Goal: Navigation & Orientation: Find specific page/section

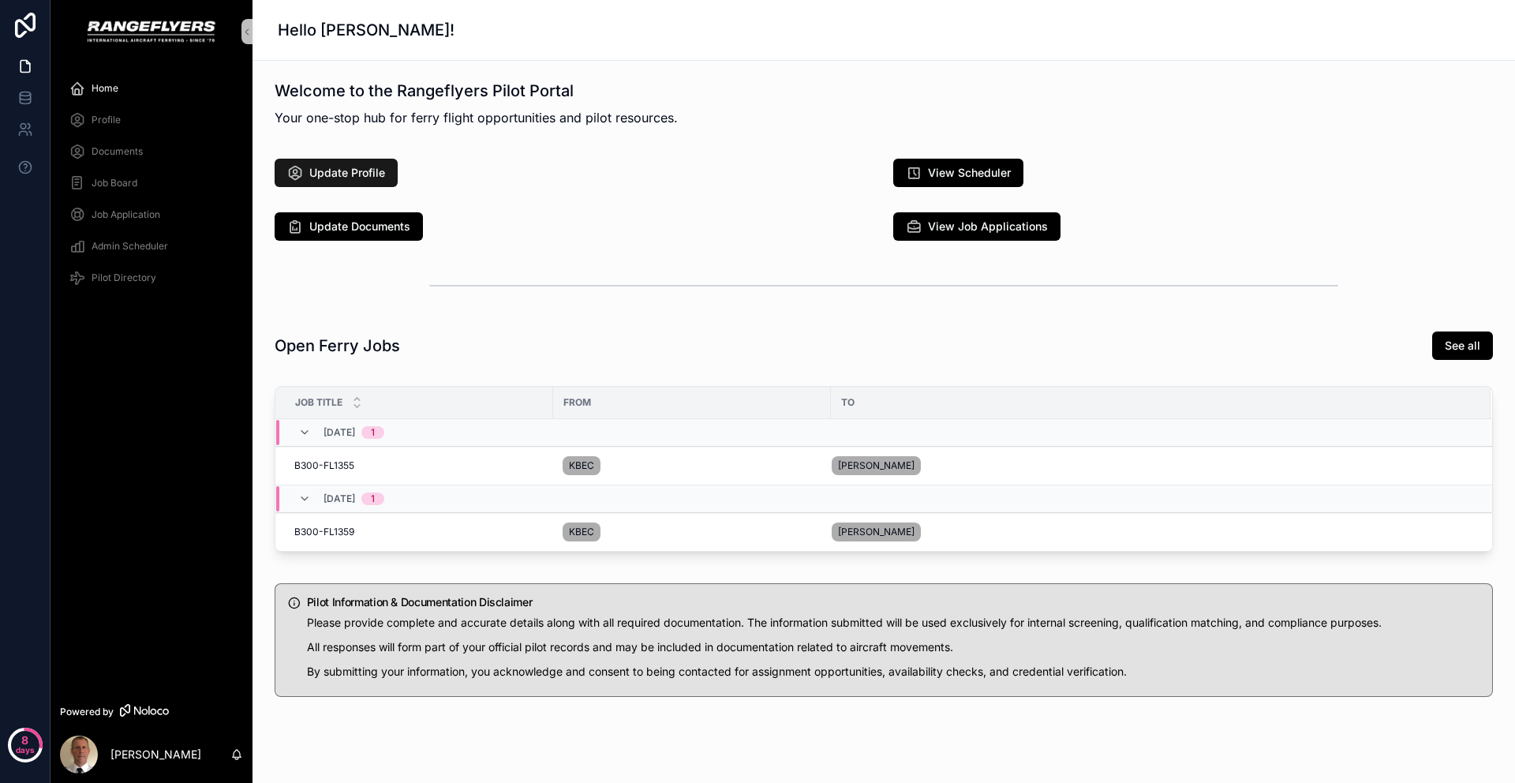
click at [375, 179] on span "Update Profile" at bounding box center [347, 173] width 76 height 16
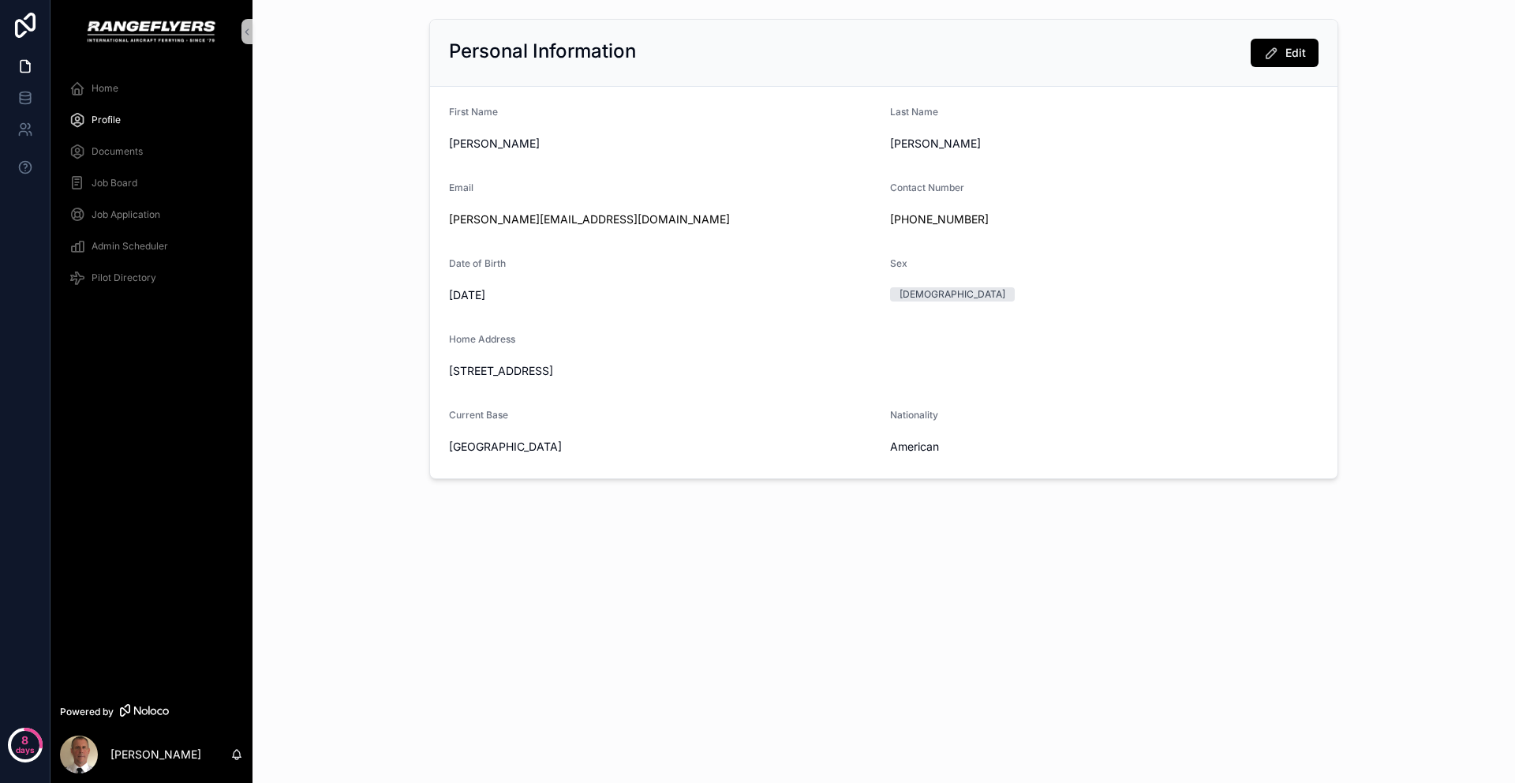
click at [139, 92] on div "Home" at bounding box center [151, 88] width 164 height 25
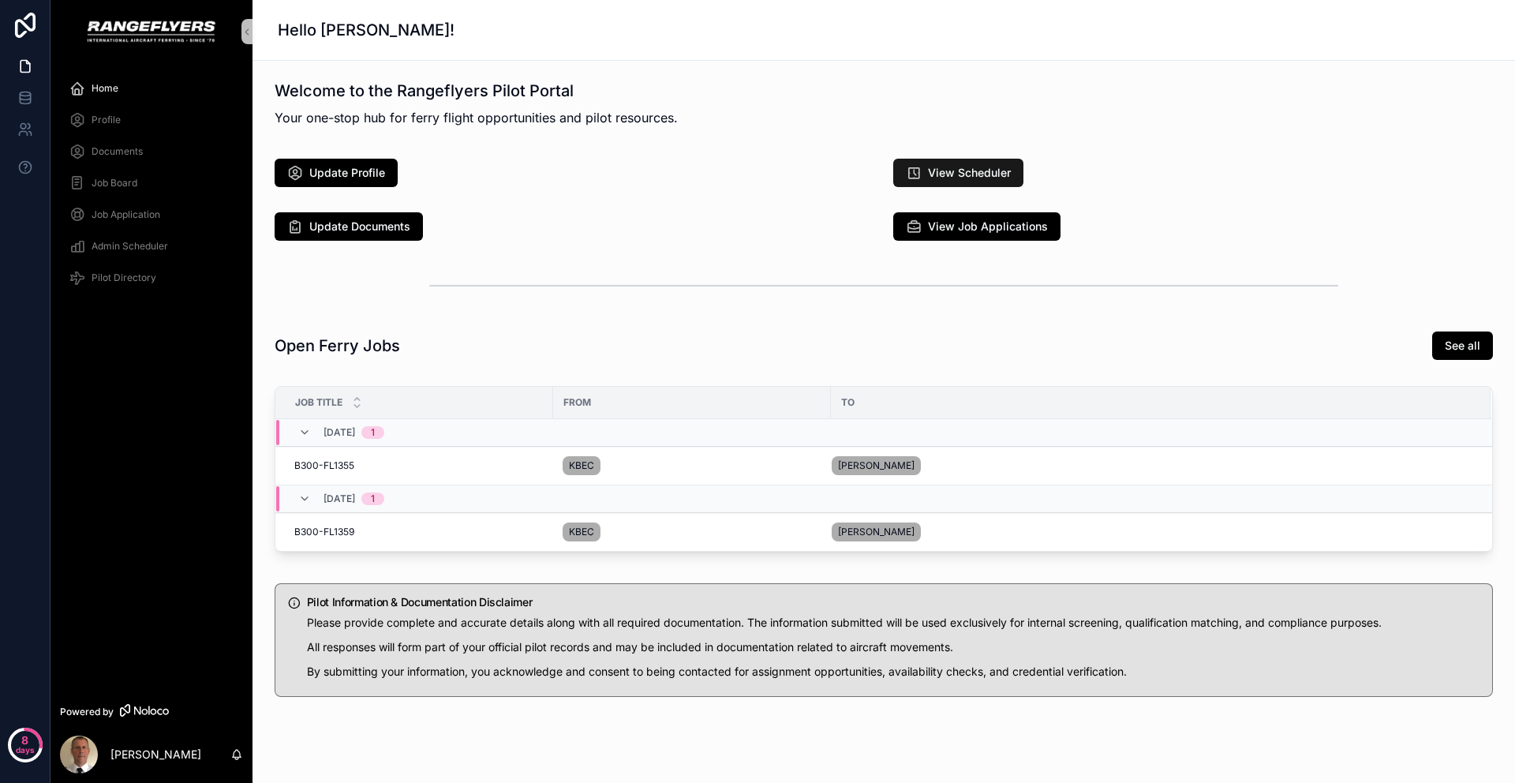
click at [952, 160] on button "View Scheduler" at bounding box center [958, 173] width 130 height 28
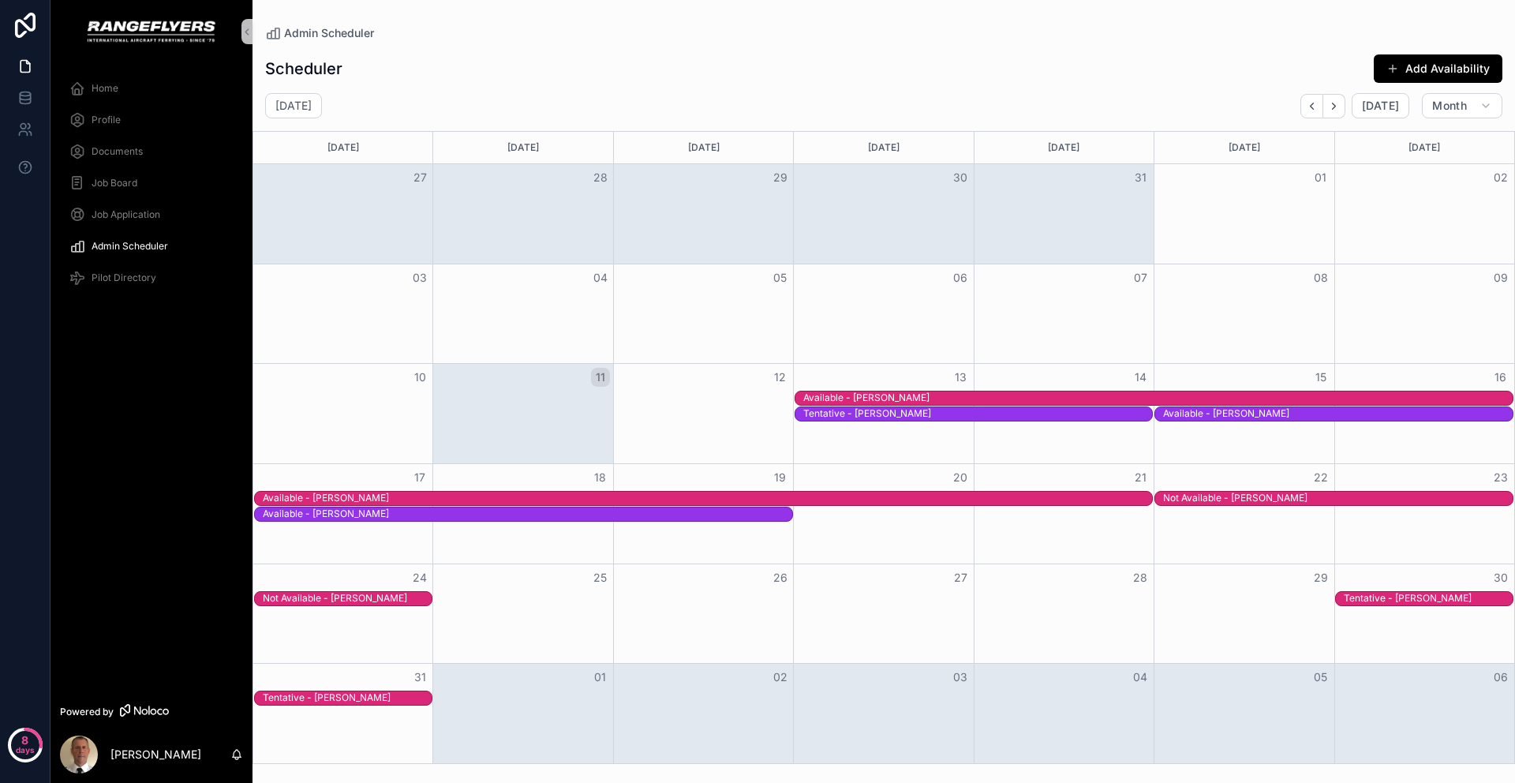
click at [133, 113] on div "Profile" at bounding box center [151, 119] width 164 height 25
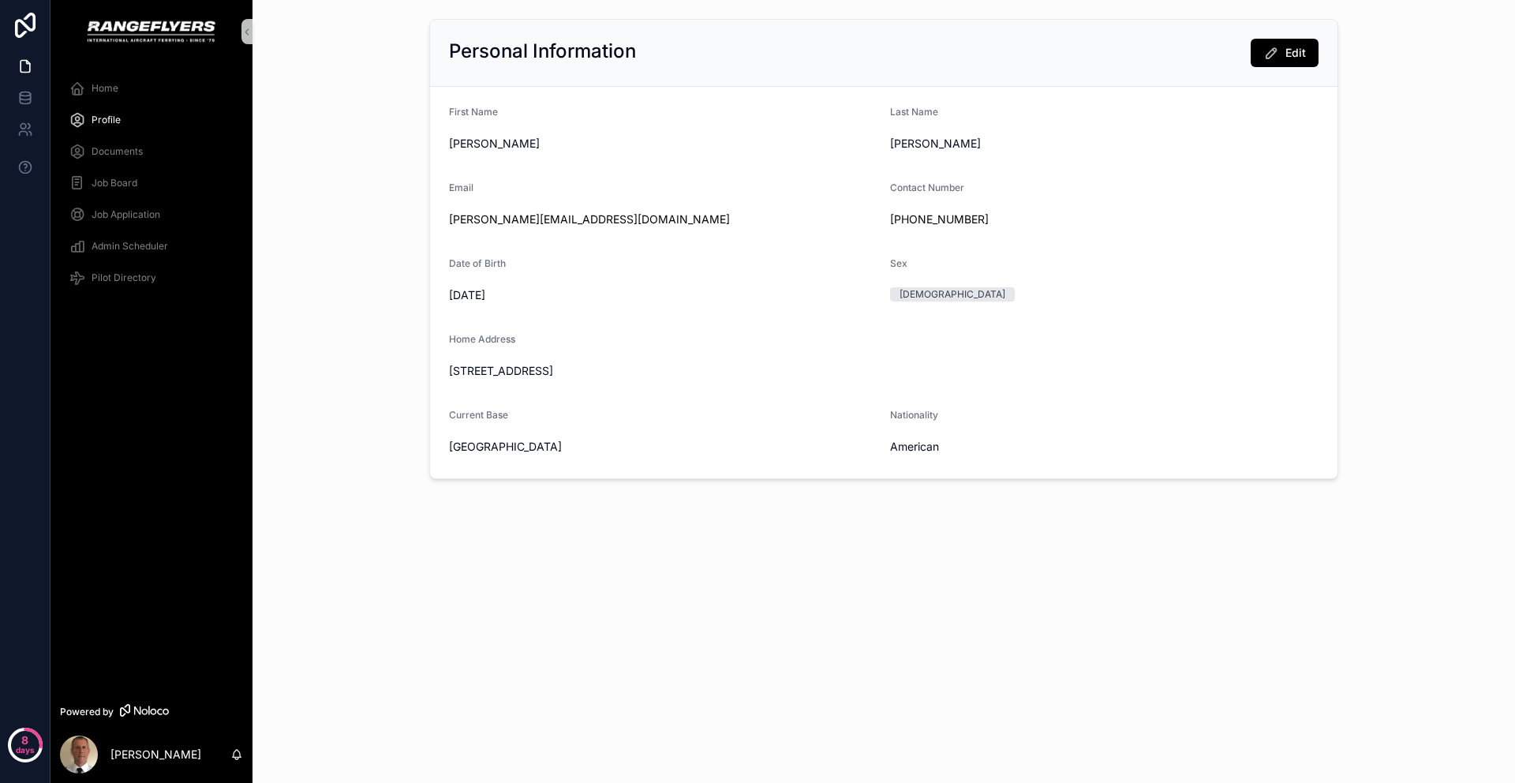
click at [110, 159] on div "Documents" at bounding box center [151, 151] width 164 height 25
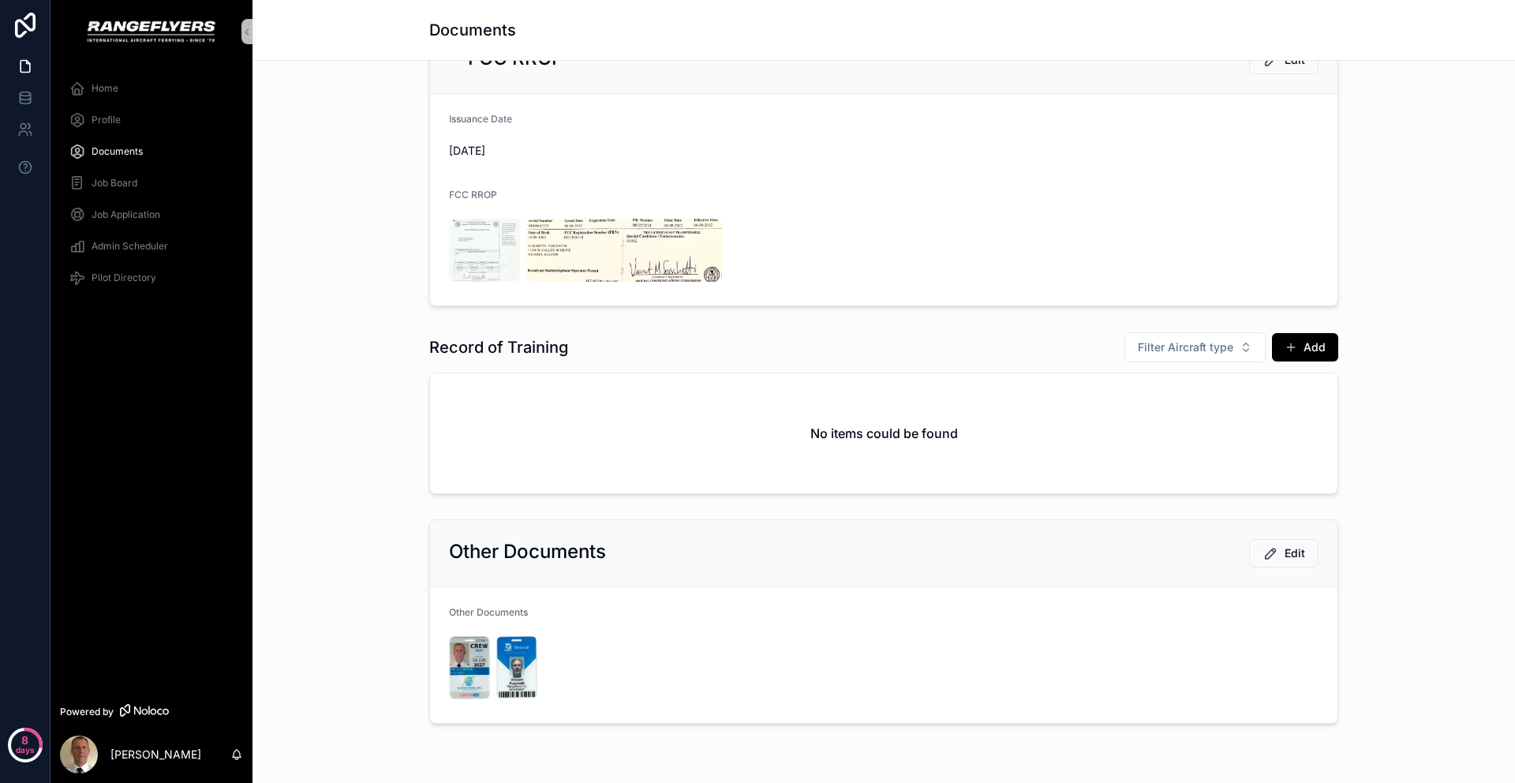
scroll to position [1388, 0]
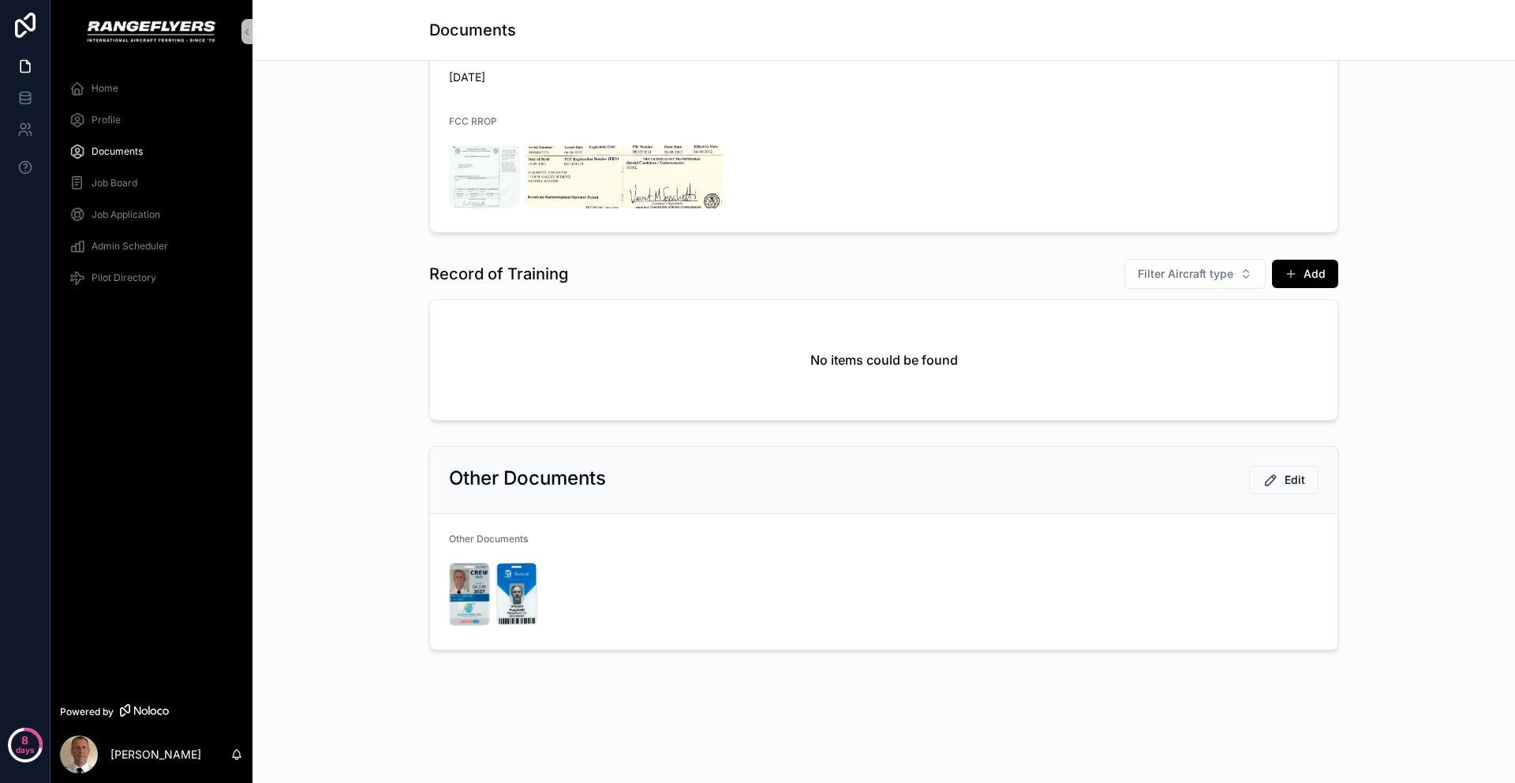
click at [142, 185] on div "Job Board" at bounding box center [151, 182] width 164 height 25
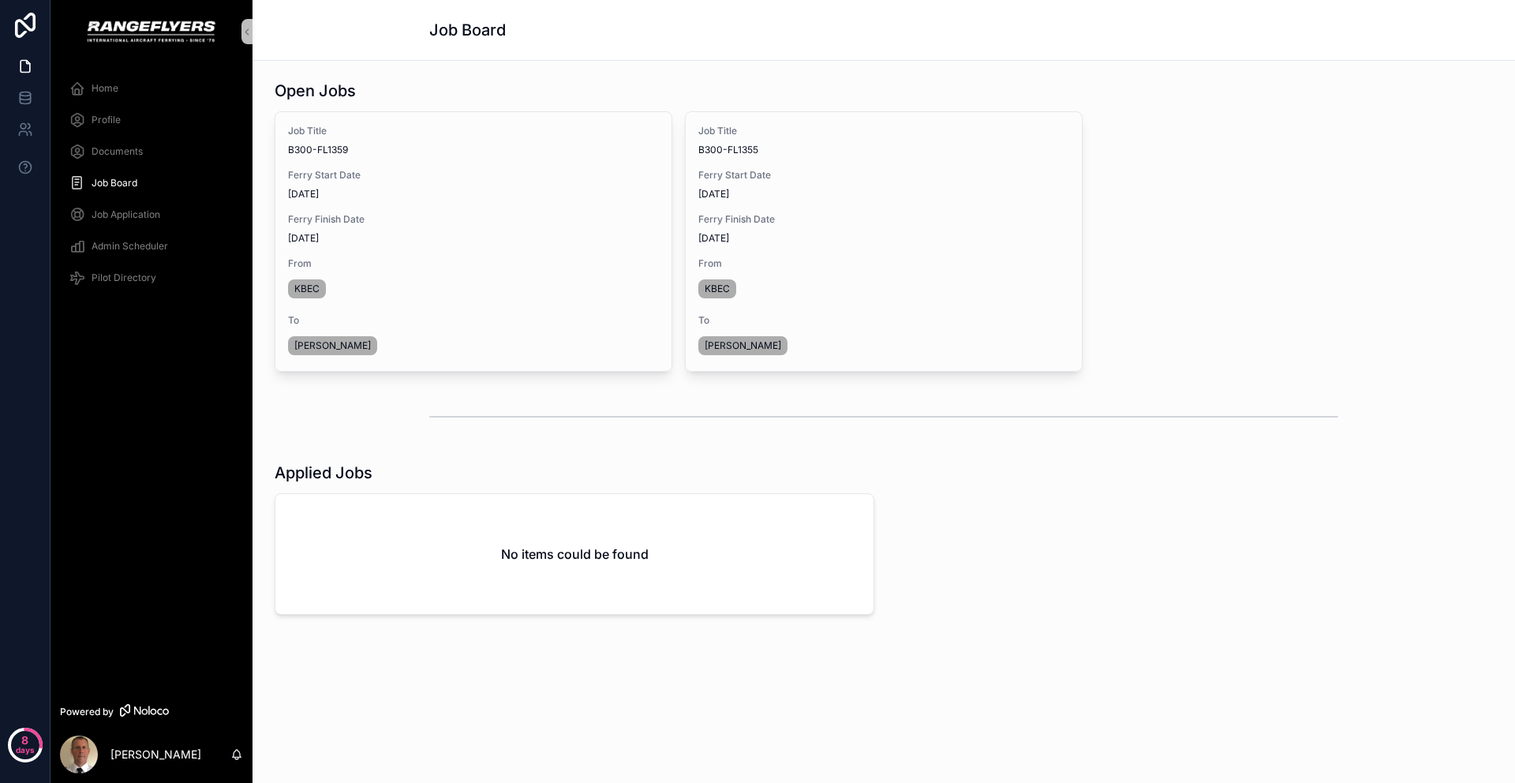
click at [135, 217] on span "Job Application" at bounding box center [126, 214] width 69 height 13
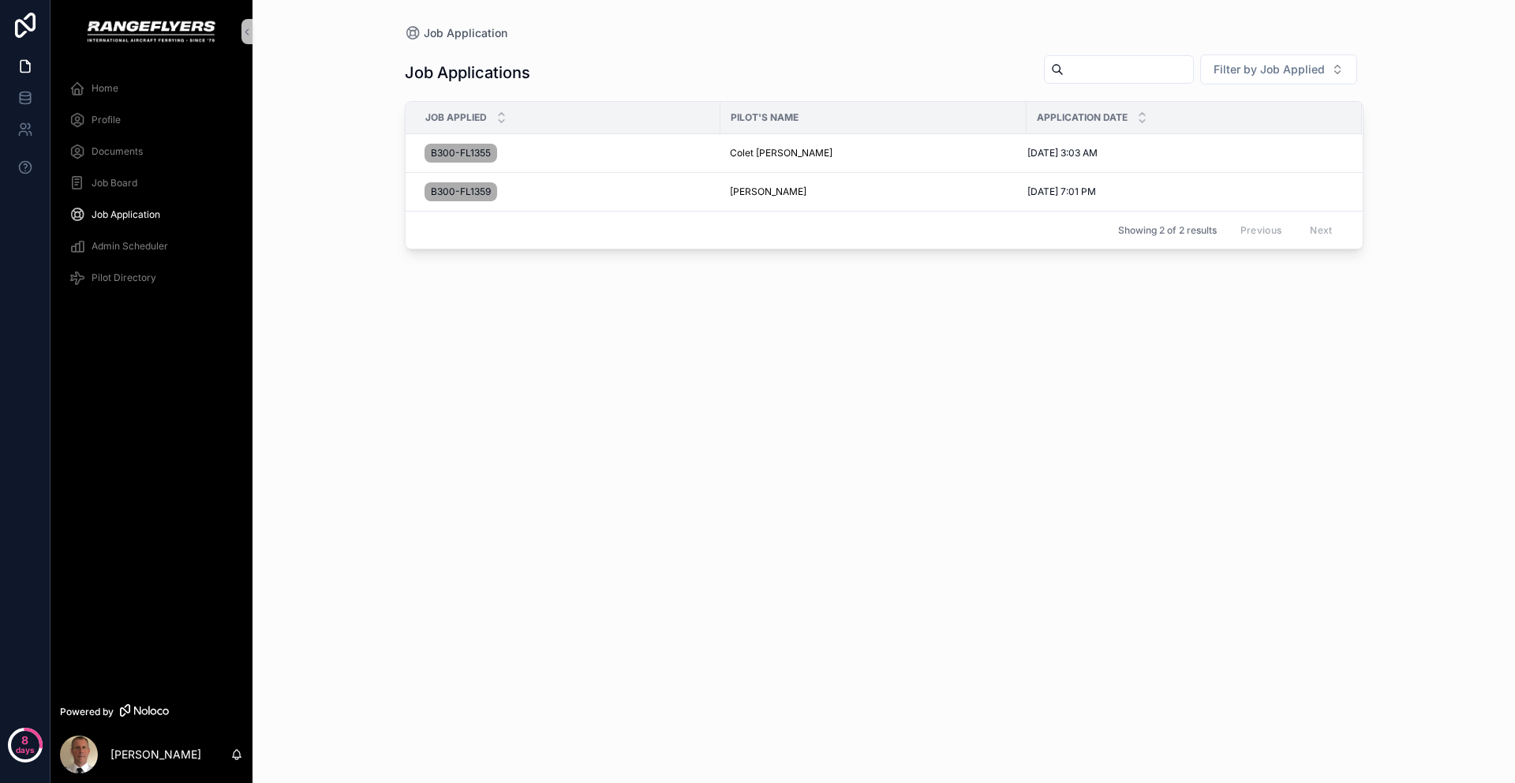
click at [130, 249] on span "Admin Scheduler" at bounding box center [130, 246] width 77 height 13
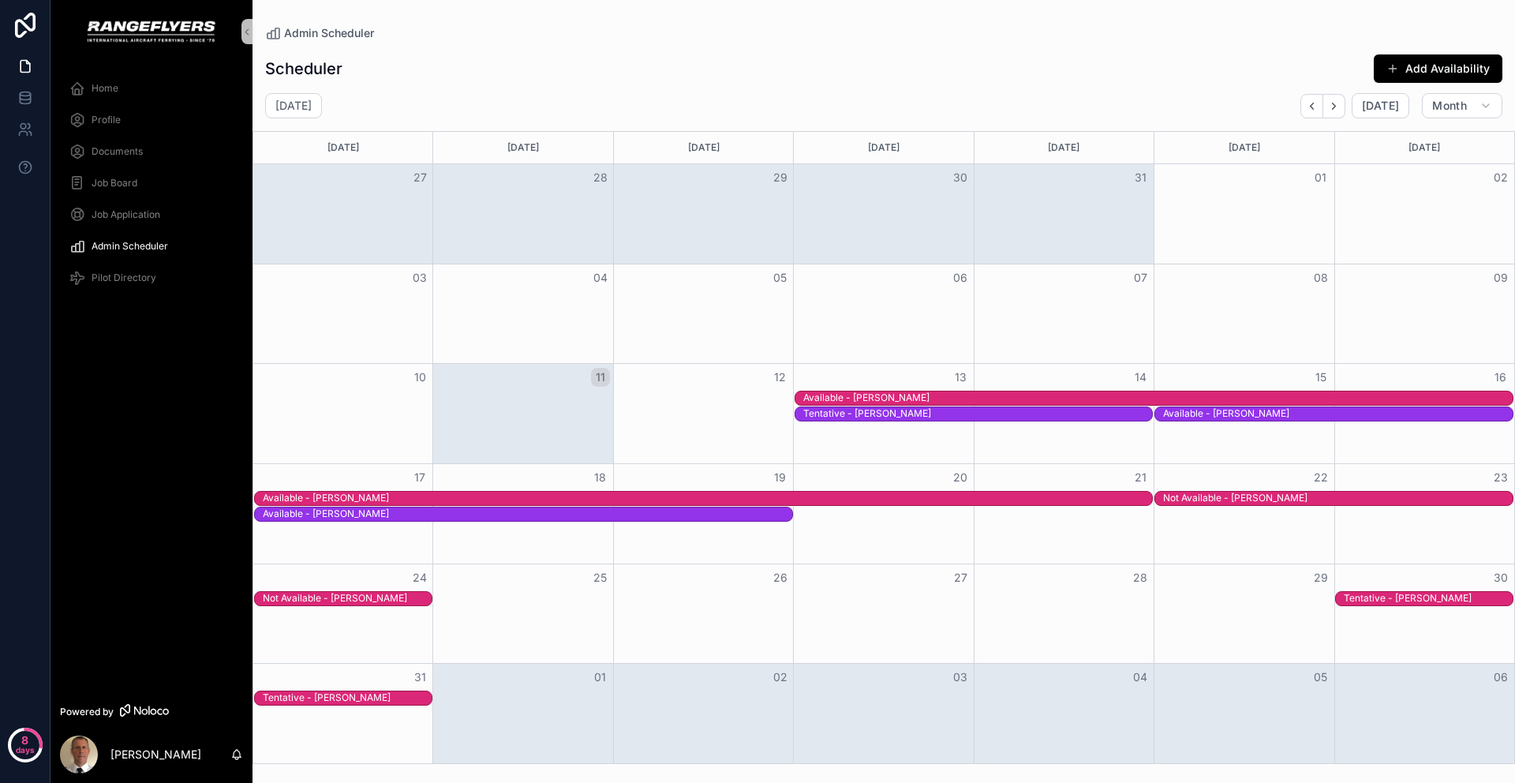
click at [132, 223] on div "Job Application" at bounding box center [151, 214] width 164 height 25
